Goal: Check status: Verify the current state of an ongoing process or item

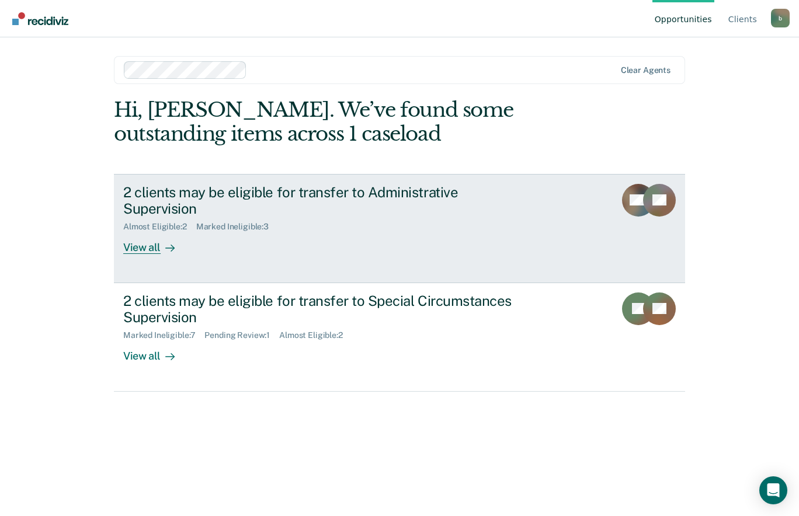
click at [134, 194] on div "2 clients may be eligible for transfer to Administrative Supervision" at bounding box center [328, 201] width 410 height 34
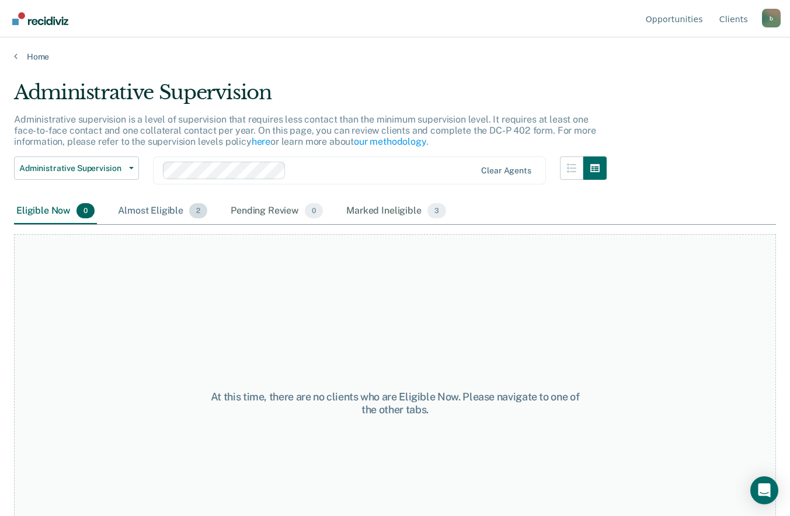
click at [162, 222] on div "Almost Eligible 2" at bounding box center [163, 212] width 94 height 26
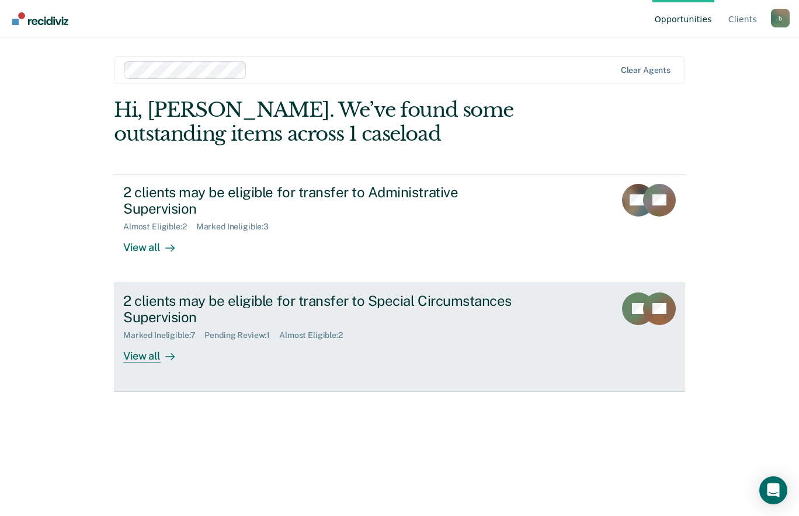
click at [290, 293] on div "2 clients may be eligible for transfer to Special Circumstances Supervision" at bounding box center [328, 310] width 410 height 34
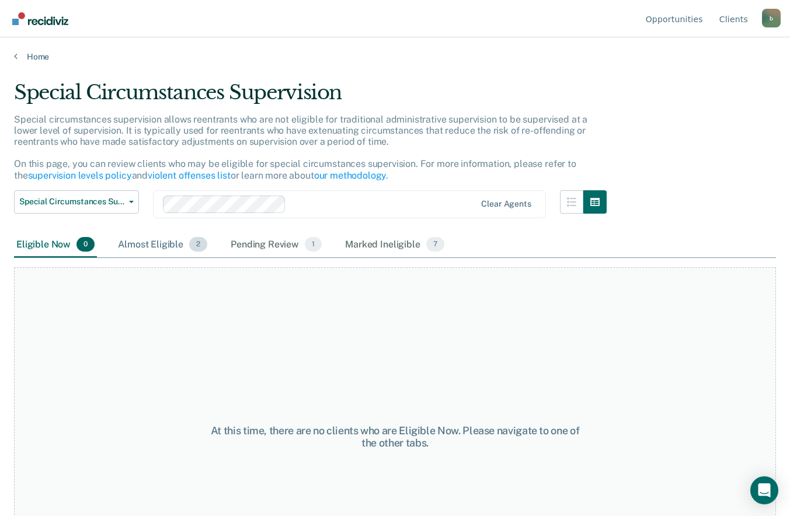
click at [192, 242] on span "2" at bounding box center [198, 244] width 18 height 15
